Goal: Unclear: Browse casually

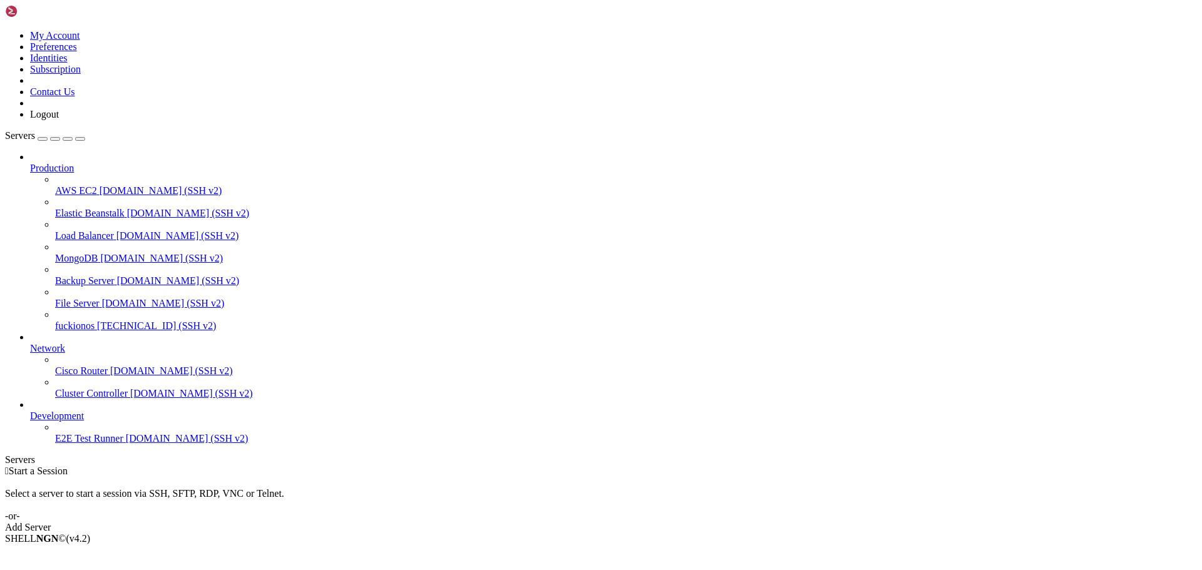
click at [63, 321] on span "fuckionos" at bounding box center [74, 326] width 39 height 11
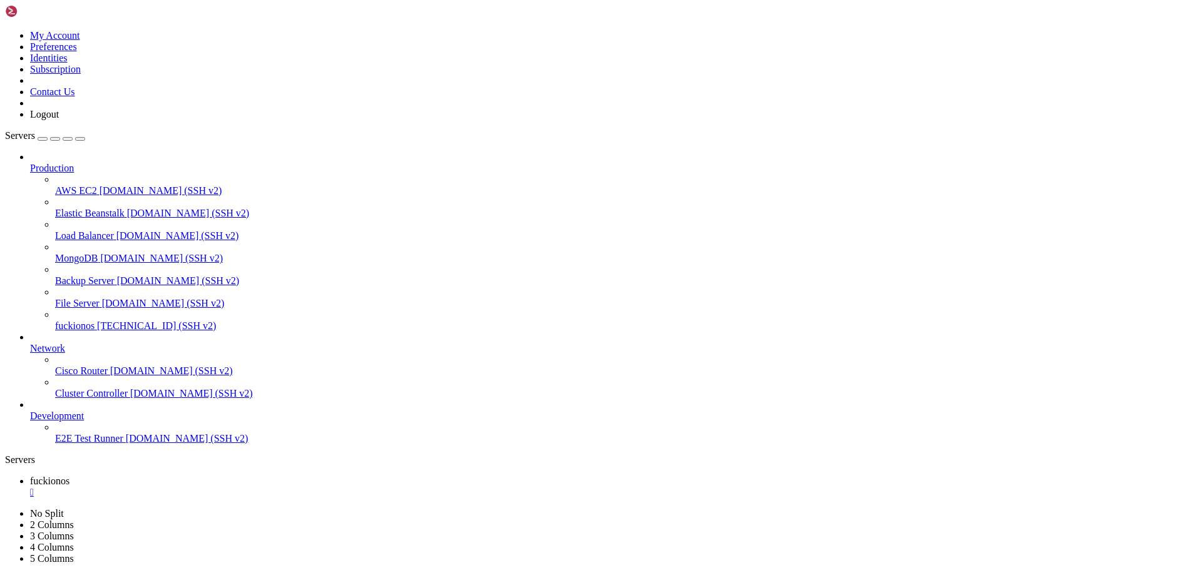
scroll to position [7291, 0]
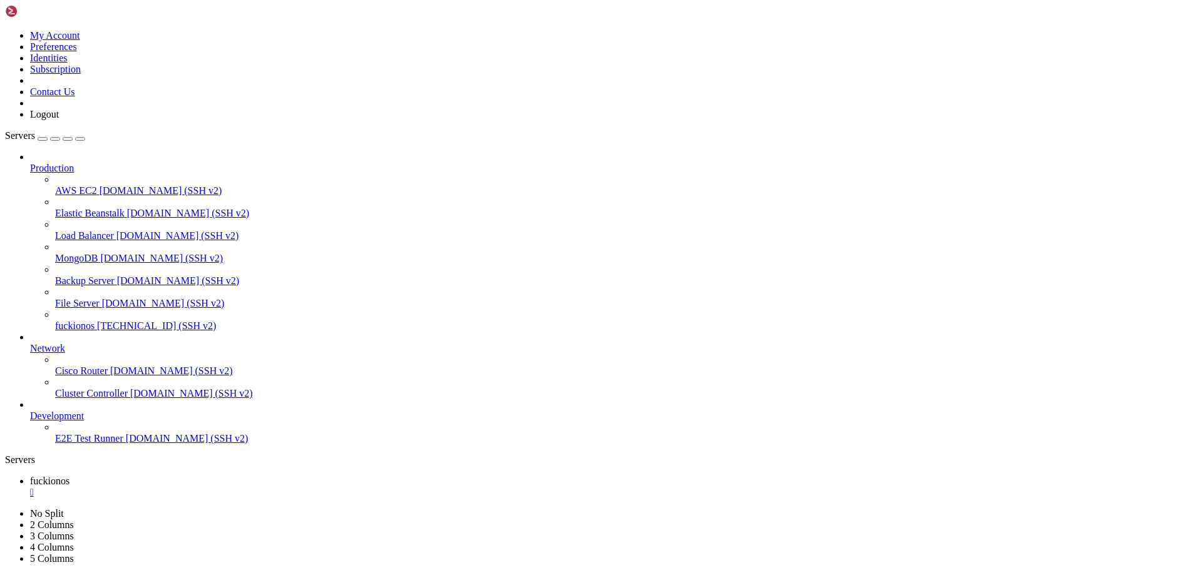
click at [89, 321] on link "fuckionos [TECHNICAL_ID] (SSH v2)" at bounding box center [626, 326] width 1142 height 11
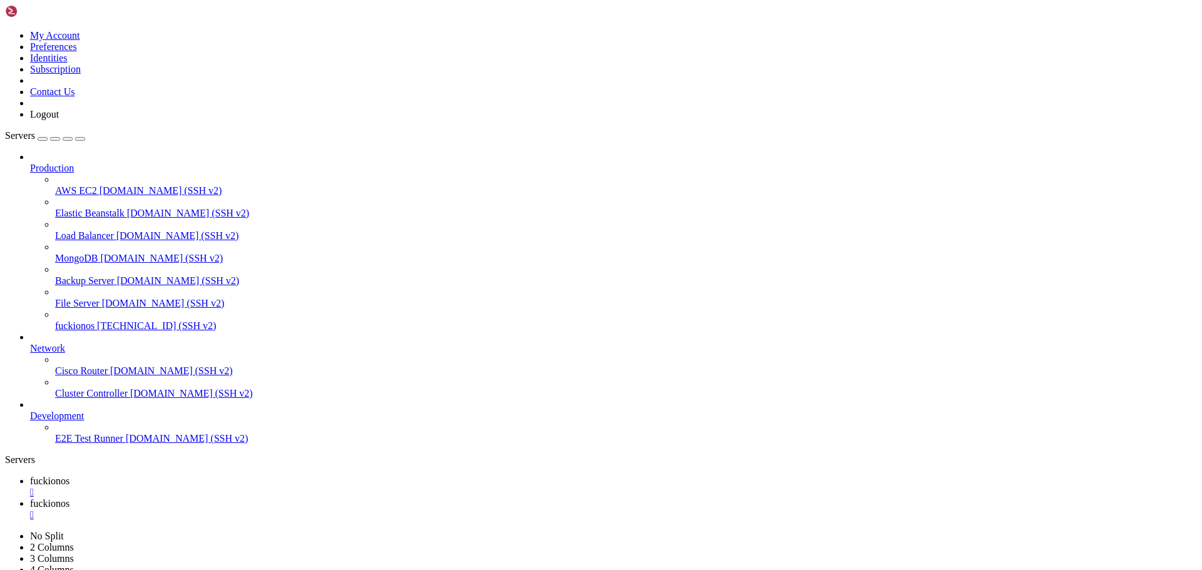
click at [308, 510] on div "" at bounding box center [613, 515] width 1167 height 11
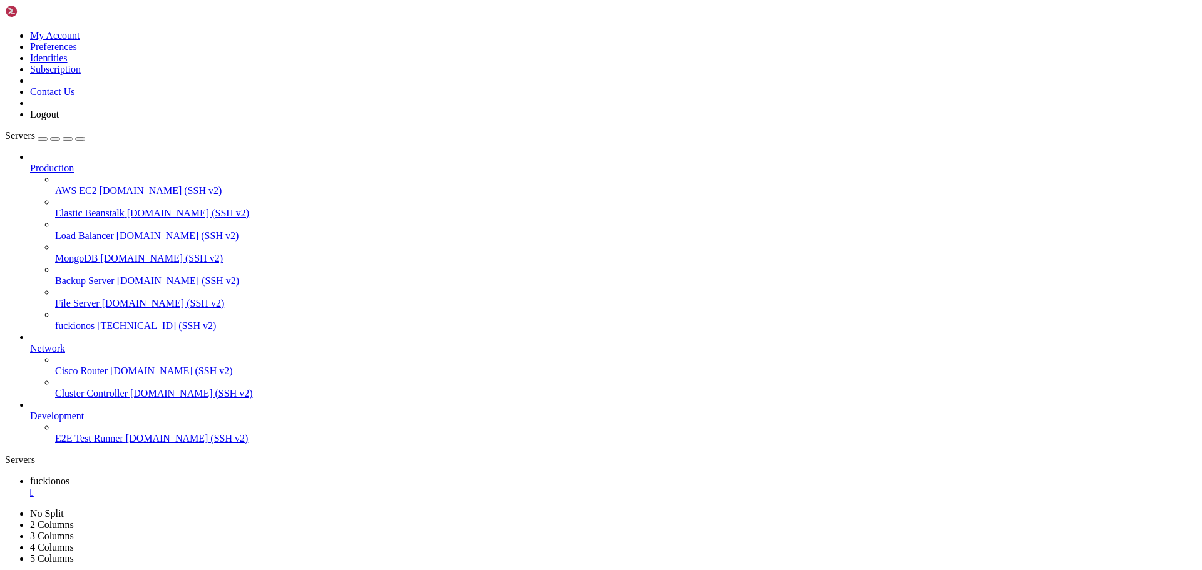
scroll to position [16573, 0]
